Goal: Entertainment & Leisure: Consume media (video, audio)

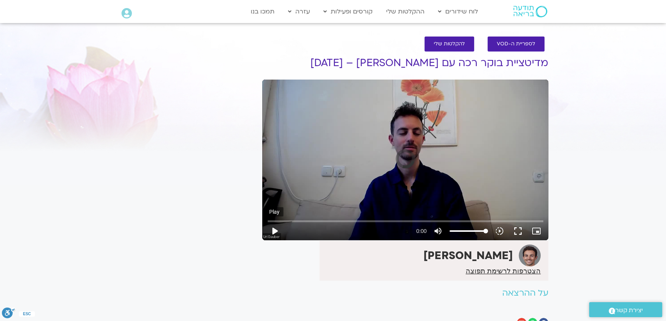
click at [275, 229] on button "play_arrow" at bounding box center [275, 231] width 18 height 18
click at [274, 231] on button "play_arrow" at bounding box center [275, 231] width 18 height 18
click at [274, 231] on button "pause" at bounding box center [275, 231] width 18 height 18
type input "0.995789"
click at [130, 13] on icon at bounding box center [127, 13] width 10 height 11
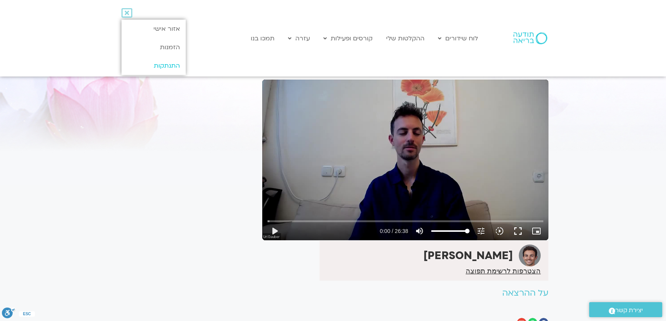
click at [155, 67] on link "התנתקות" at bounding box center [154, 66] width 64 height 18
